Goal: Find specific page/section: Find specific page/section

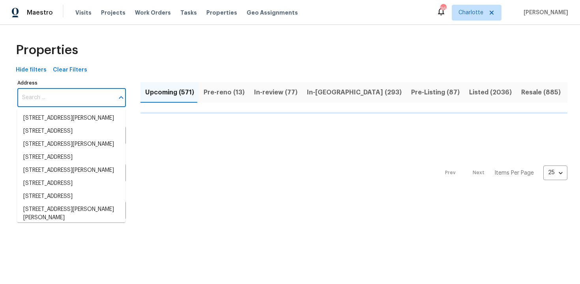
type input "[STREET_ADDRESS][PERSON_NAME]"
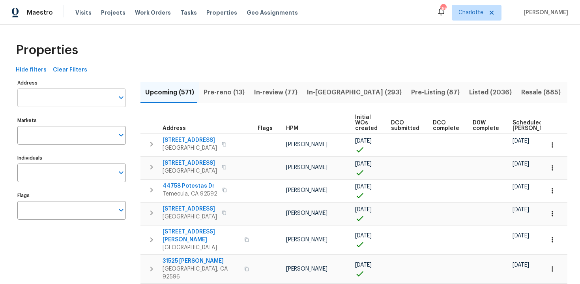
click at [46, 100] on input "Address" at bounding box center [65, 97] width 97 height 19
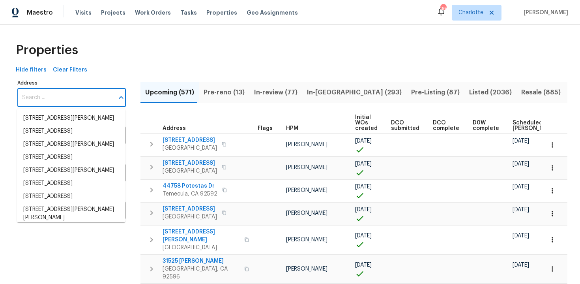
paste input "[STREET_ADDRESS][PERSON_NAME]"
type input "[STREET_ADDRESS][PERSON_NAME]"
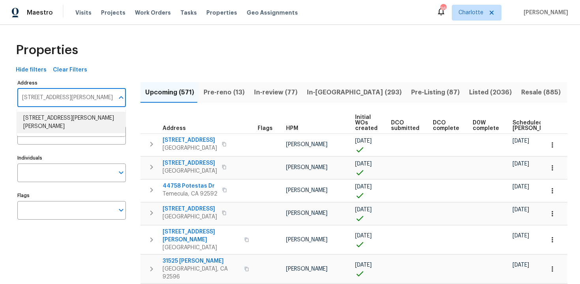
click at [56, 118] on li "3517 Hyland Dr Decatur GA 30032" at bounding box center [71, 122] width 109 height 21
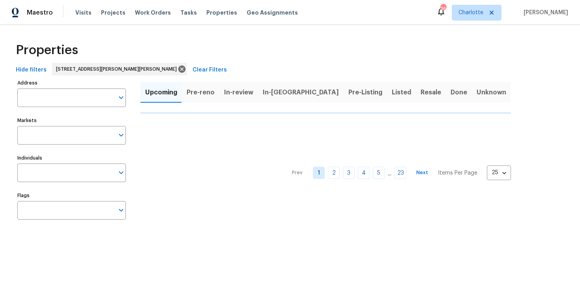
type input "3517 Hyland Dr Decatur GA 30032"
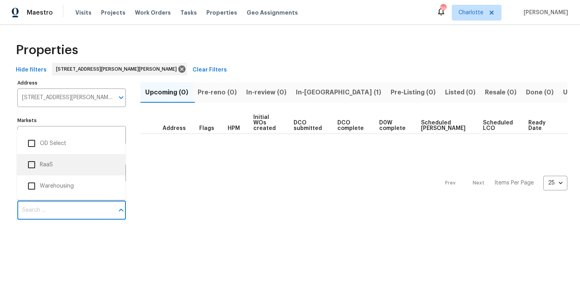
click at [50, 165] on li "RaaS" at bounding box center [71, 164] width 96 height 17
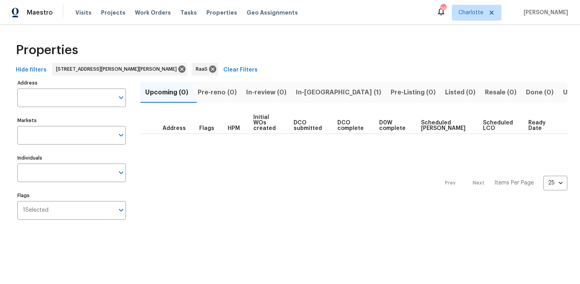
type input "3517 Hyland Dr Decatur GA 30032"
click at [315, 90] on span "In-reno (1)" at bounding box center [338, 92] width 85 height 11
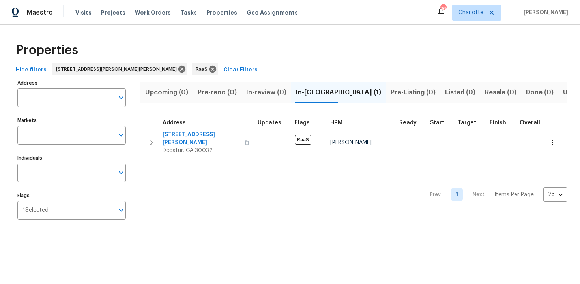
type input "3517 Hyland Dr Decatur GA 30032"
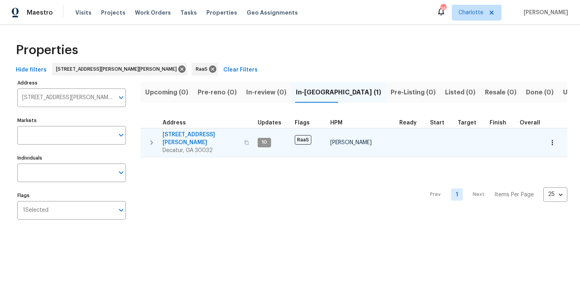
click at [240, 132] on div "3517 Hyland Dr Decatur, GA 30032" at bounding box center [207, 143] width 89 height 24
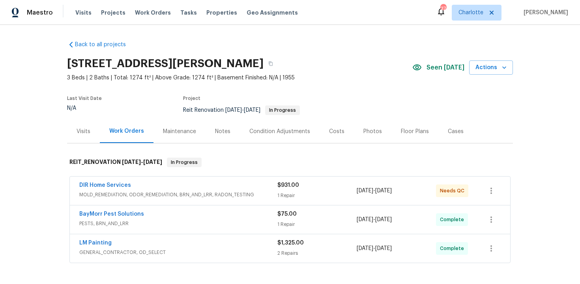
click at [333, 45] on div "Back to all projects [STREET_ADDRESS][PERSON_NAME] 3 Beds | 2 Baths | Total: 12…" at bounding box center [290, 186] width 446 height 304
click at [268, 64] on icon "button" at bounding box center [270, 63] width 5 height 5
